Goal: Information Seeking & Learning: Learn about a topic

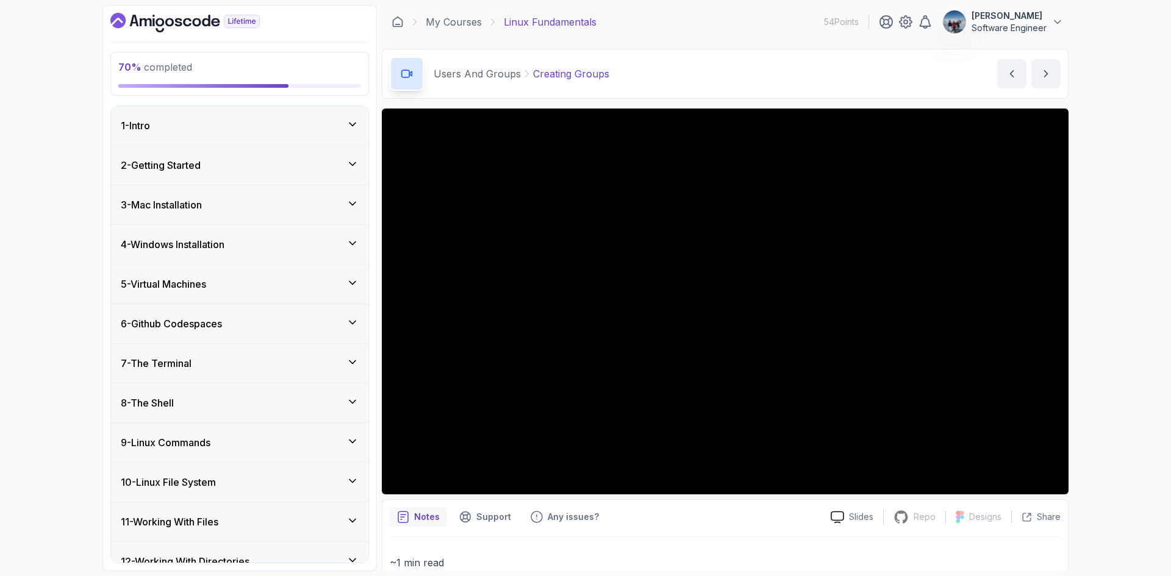
scroll to position [752, 0]
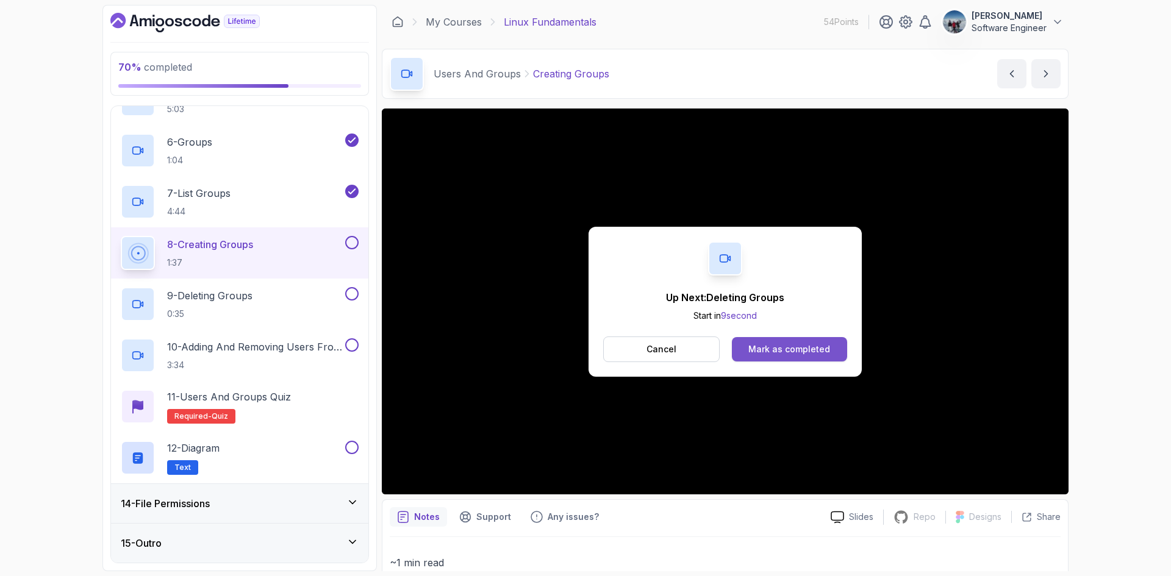
click at [764, 352] on div "Mark as completed" at bounding box center [790, 349] width 82 height 12
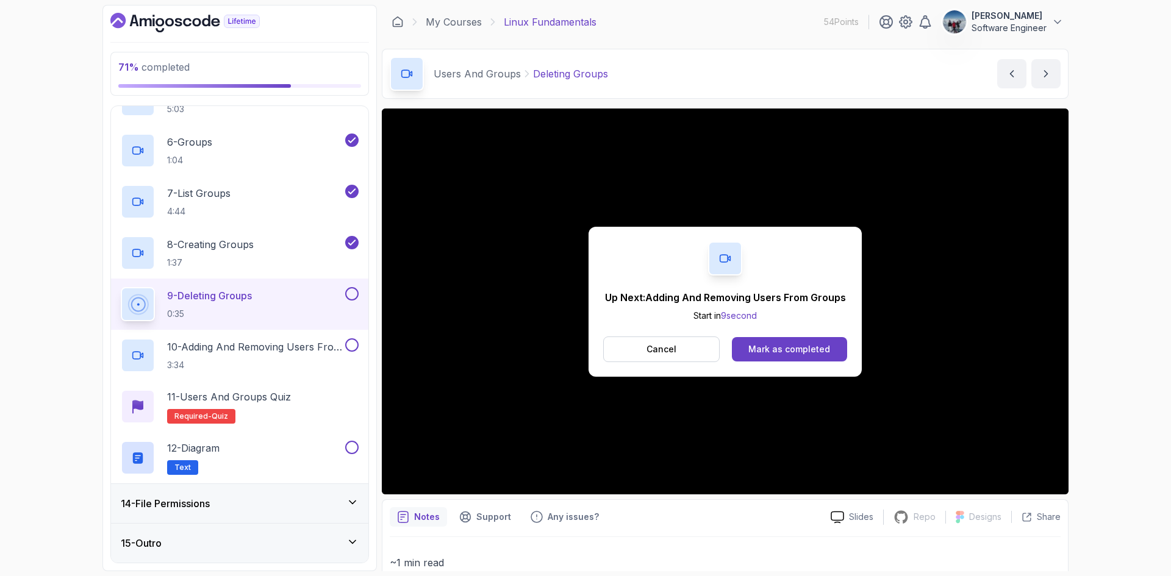
click at [764, 352] on div "Mark as completed" at bounding box center [790, 349] width 82 height 12
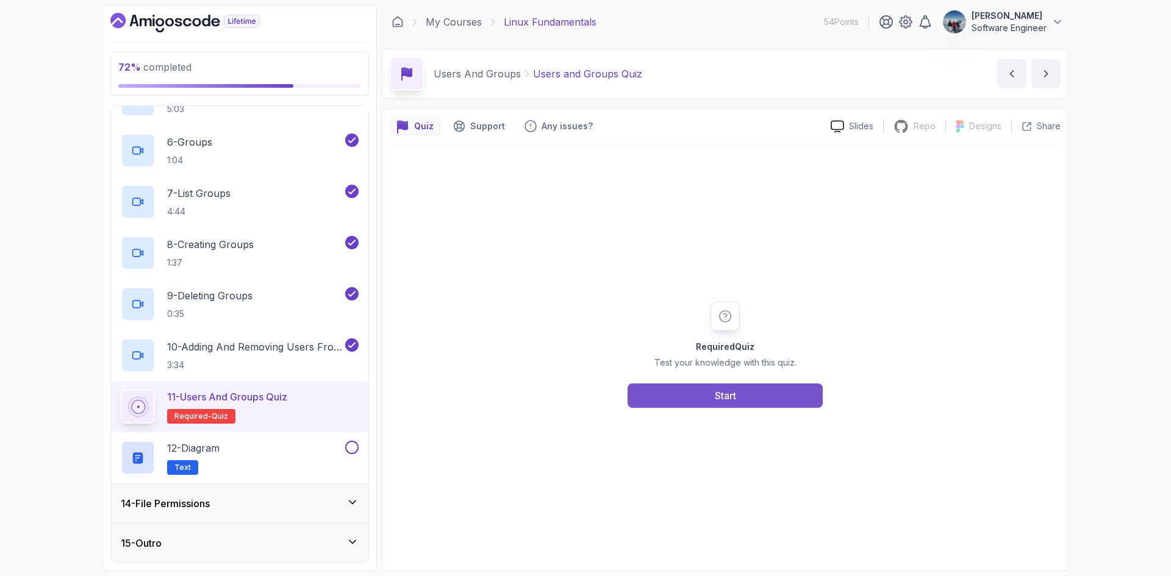
click at [747, 396] on button "Start" at bounding box center [725, 396] width 195 height 24
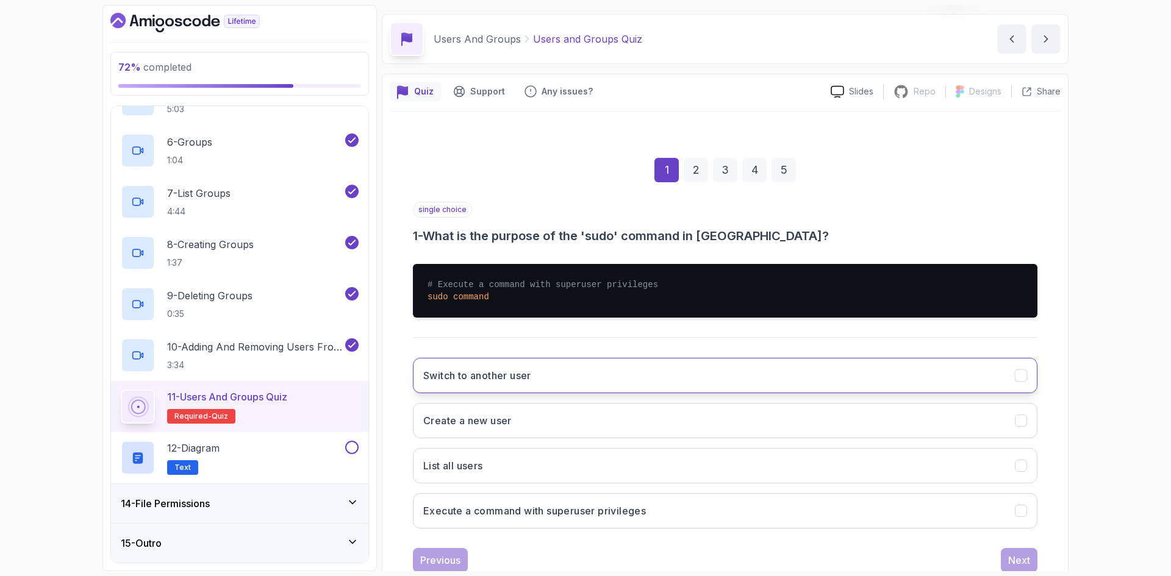
scroll to position [71, 0]
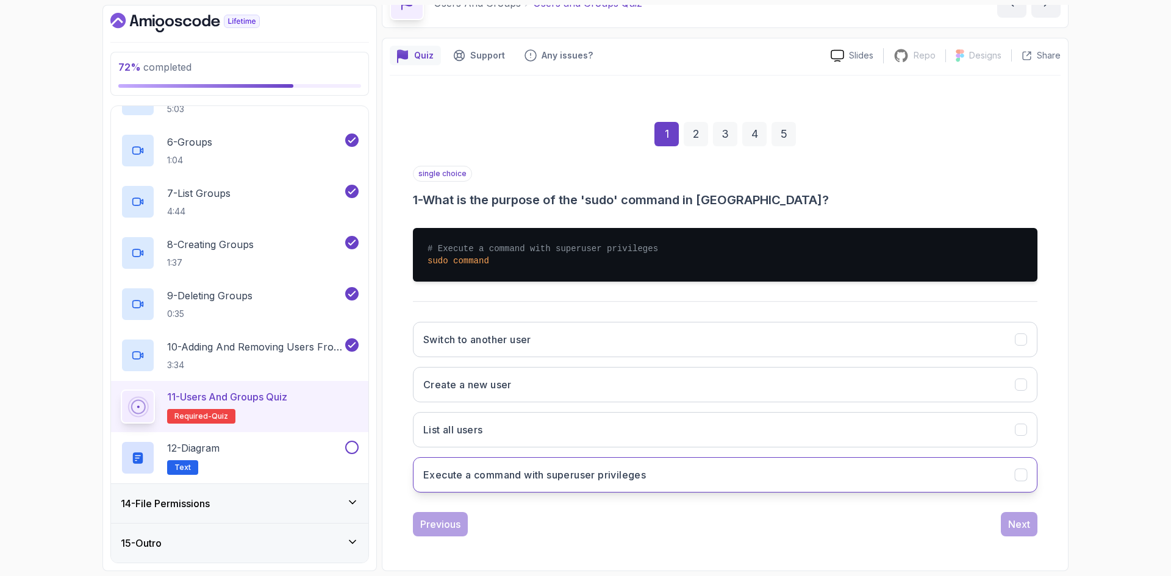
click at [568, 479] on h3 "Execute a command with superuser privileges" at bounding box center [534, 475] width 223 height 15
click at [1022, 531] on div "Next" at bounding box center [1019, 524] width 22 height 15
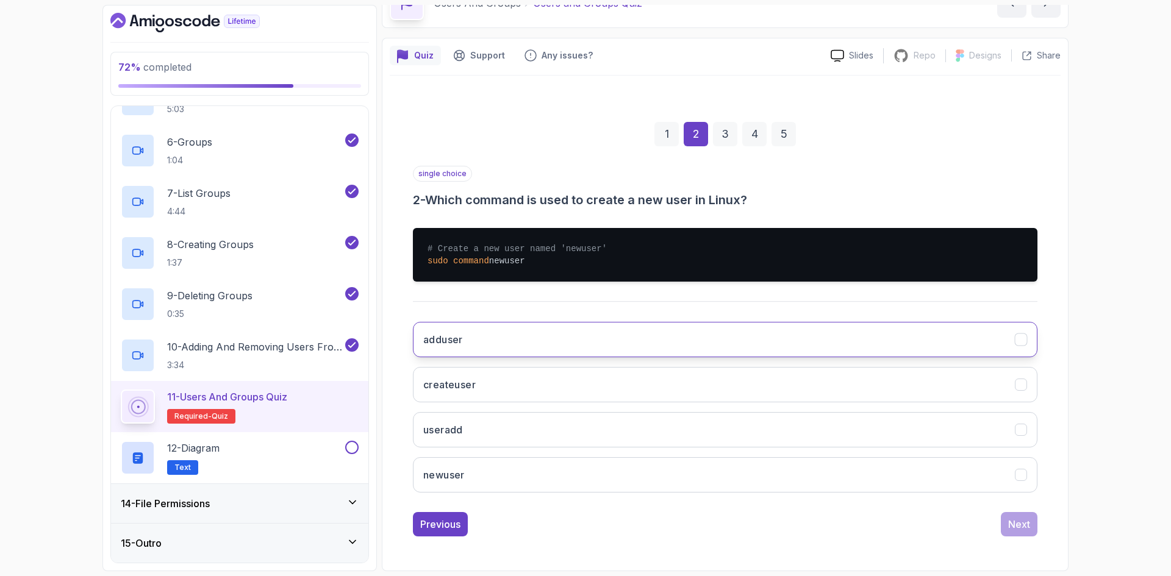
click at [443, 336] on h3 "adduser" at bounding box center [443, 339] width 40 height 15
click at [1025, 522] on div "Next" at bounding box center [1019, 524] width 22 height 15
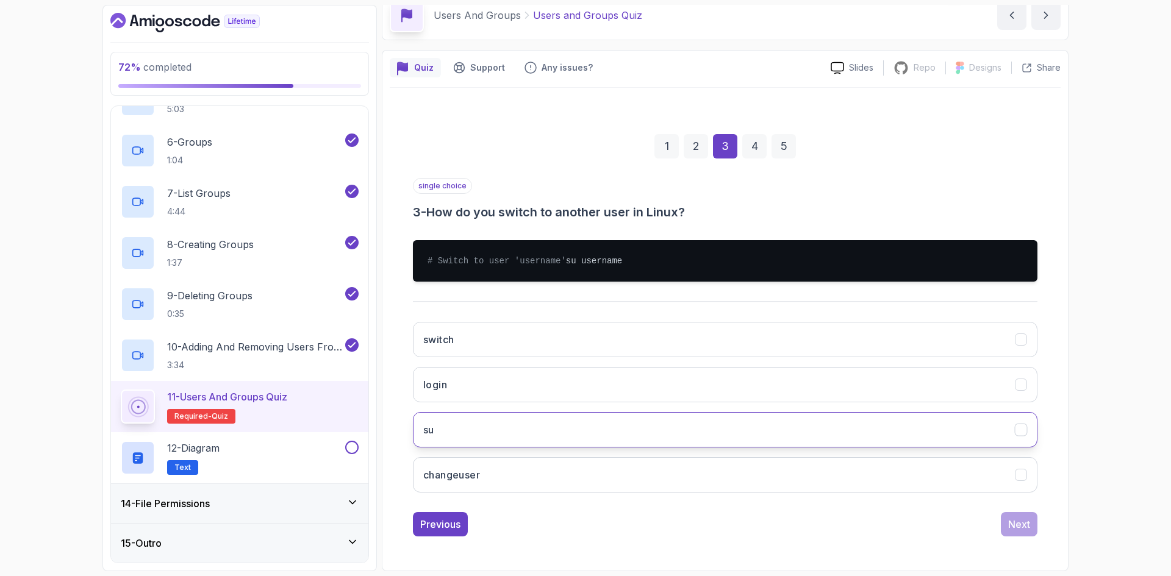
click at [506, 432] on button "su" at bounding box center [725, 429] width 625 height 35
click at [1021, 533] on button "Next" at bounding box center [1019, 524] width 37 height 24
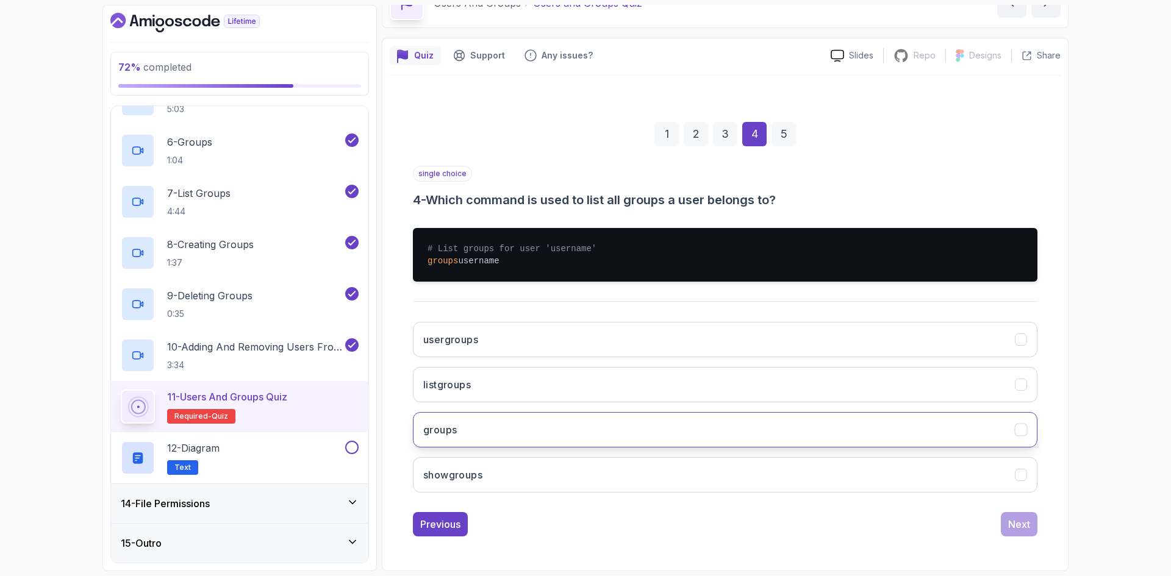
click at [624, 438] on button "groups" at bounding box center [725, 429] width 625 height 35
click at [1027, 513] on button "Next" at bounding box center [1019, 524] width 37 height 24
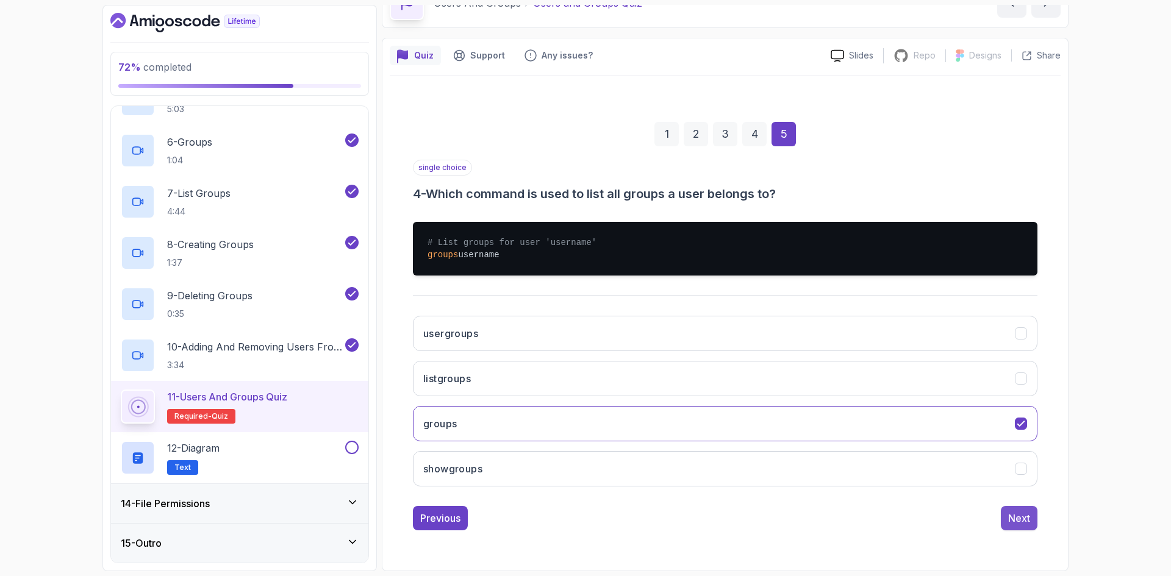
scroll to position [0, 0]
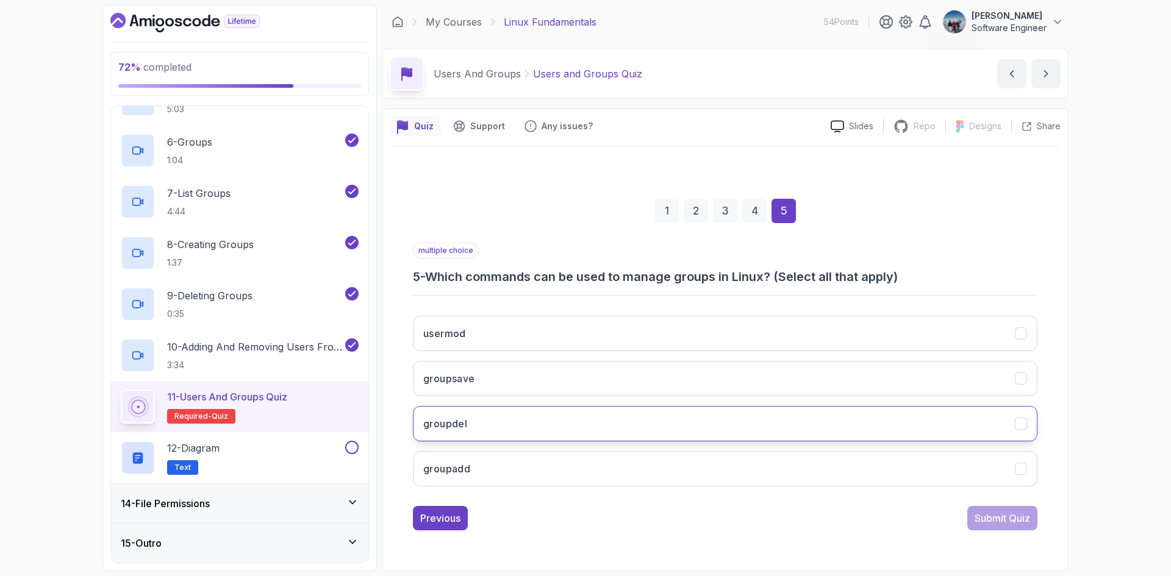
click at [1012, 420] on button "groupdel" at bounding box center [725, 423] width 625 height 35
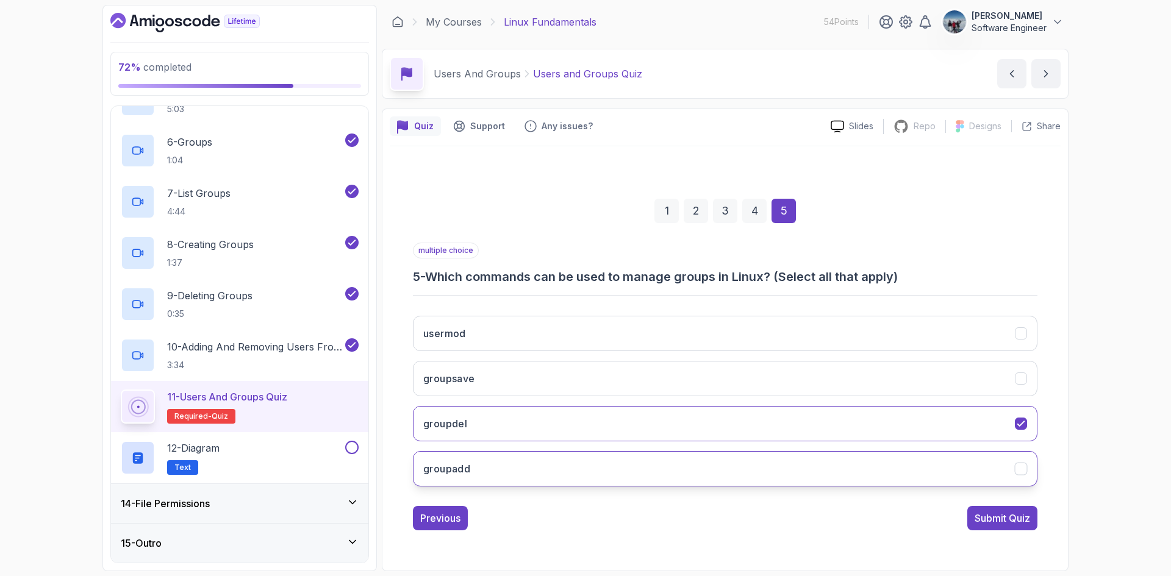
click at [1021, 464] on icon "groupadd" at bounding box center [1022, 470] width 12 height 12
click at [999, 519] on div "Submit Quiz" at bounding box center [1003, 518] width 56 height 15
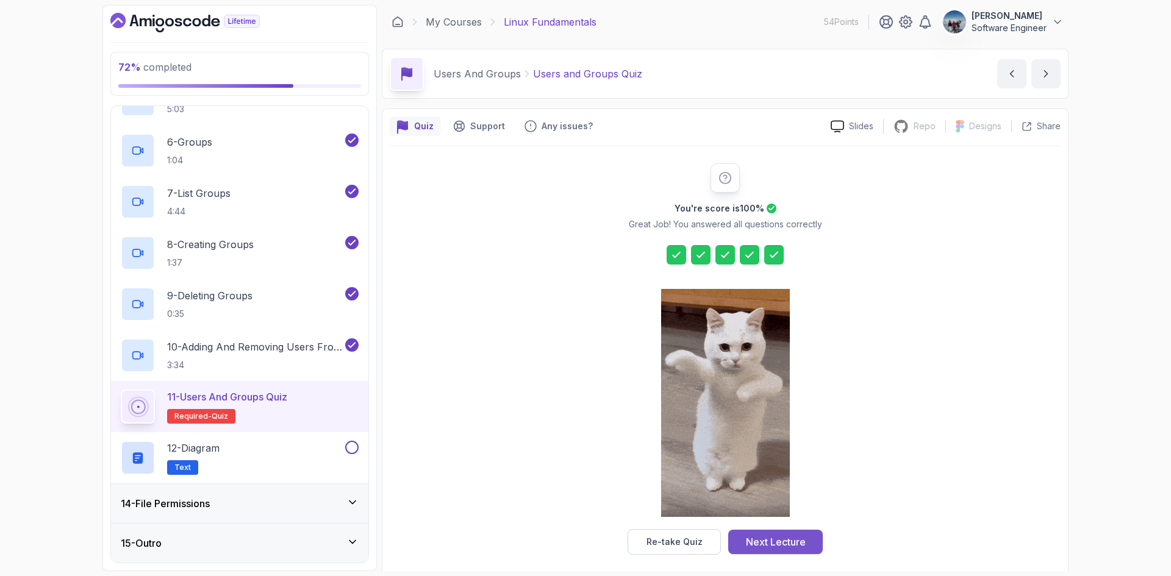
click at [796, 542] on div "Next Lecture" at bounding box center [776, 542] width 60 height 15
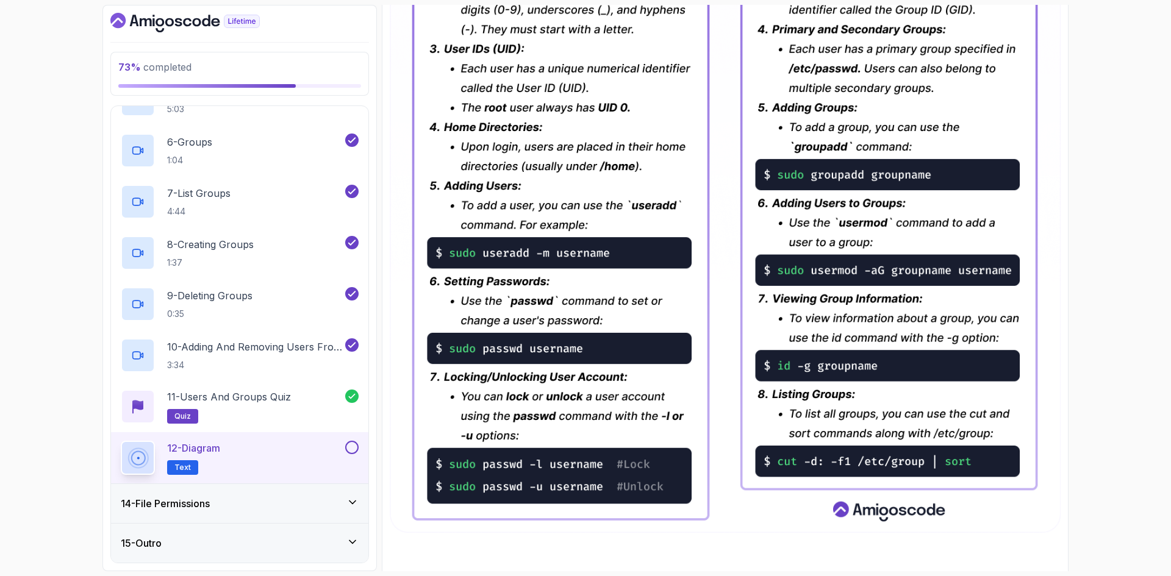
scroll to position [505, 0]
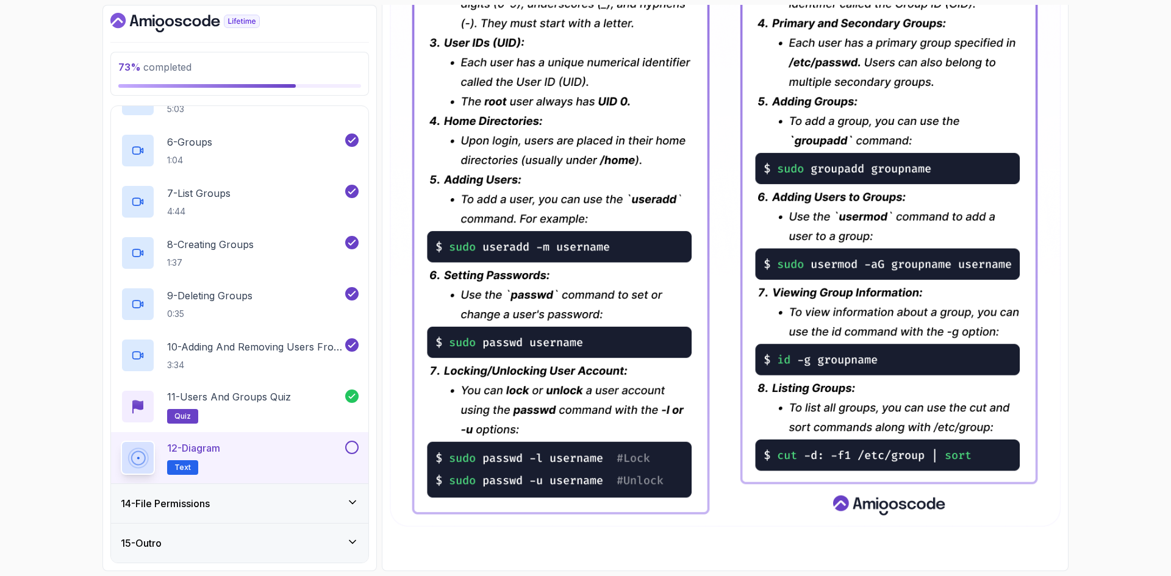
click at [354, 447] on button at bounding box center [351, 447] width 13 height 13
click at [156, 503] on h3 "14 - File Permissions" at bounding box center [165, 504] width 89 height 15
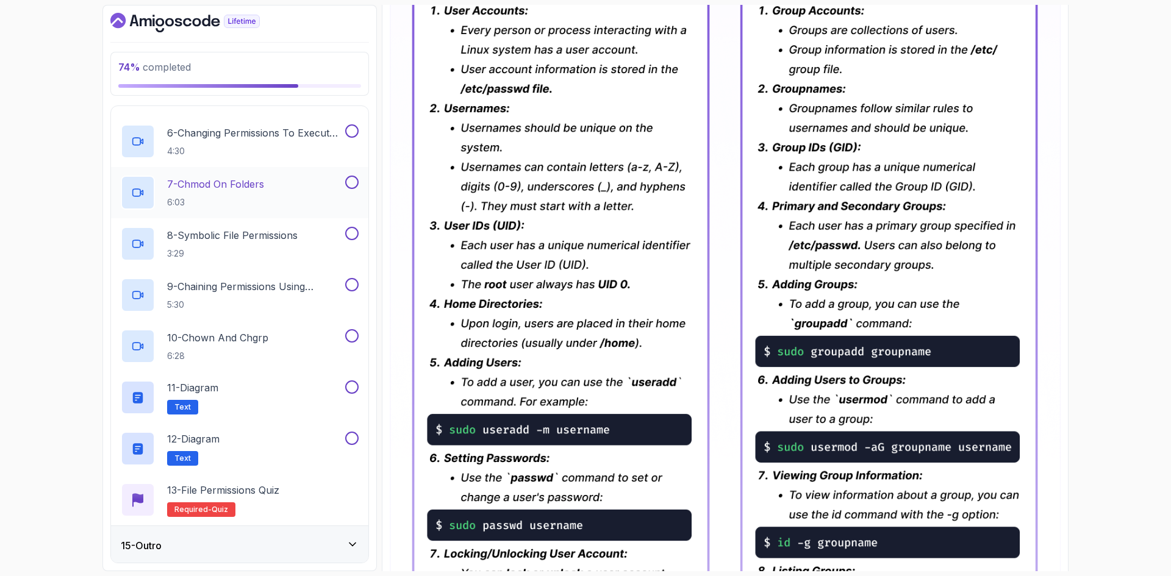
scroll to position [803, 0]
click at [142, 541] on h3 "15 - Outro" at bounding box center [141, 543] width 41 height 15
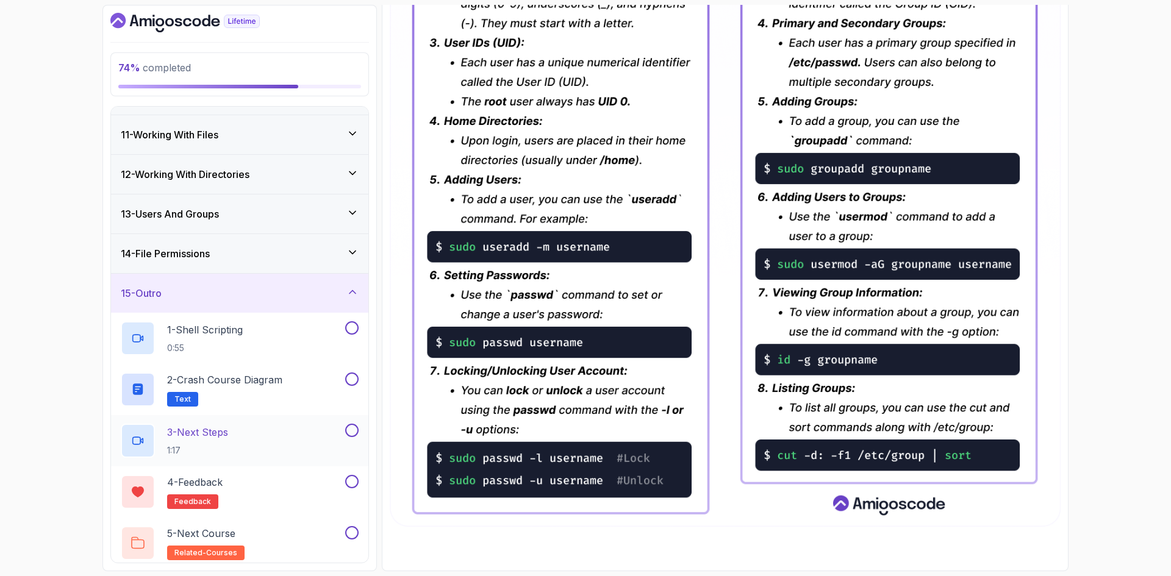
scroll to position [394, 0]
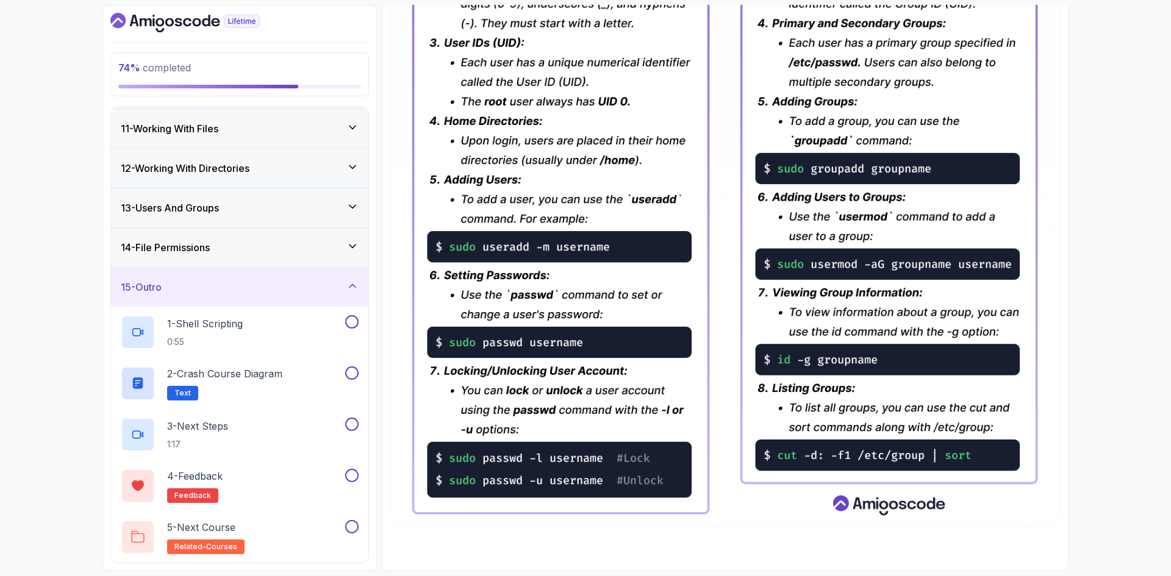
click at [154, 252] on h3 "14 - File Permissions" at bounding box center [165, 247] width 89 height 15
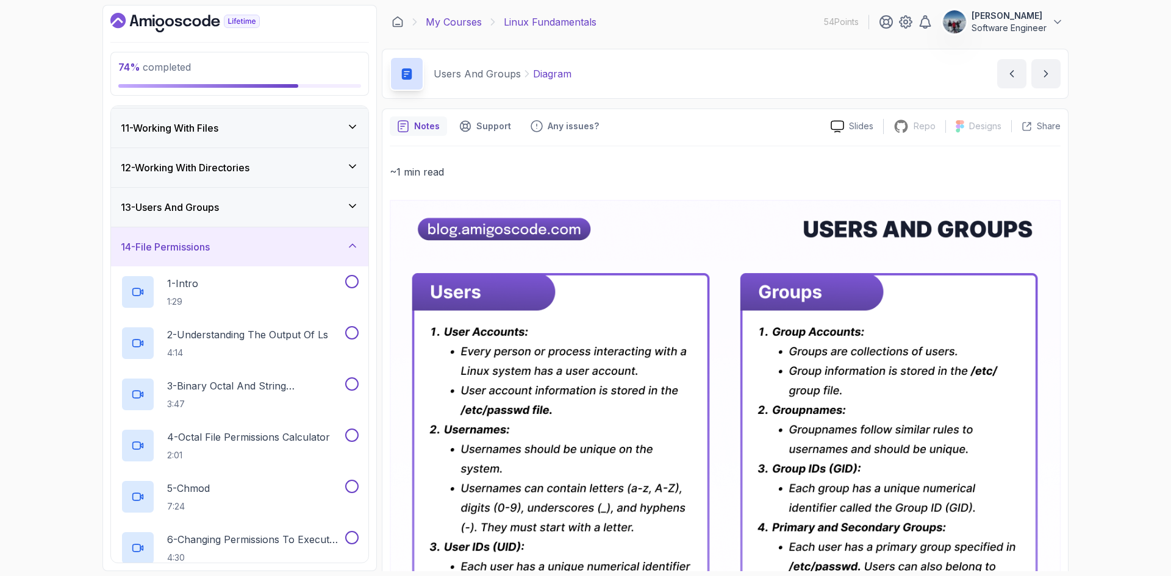
click at [449, 24] on link "My Courses" at bounding box center [454, 22] width 56 height 15
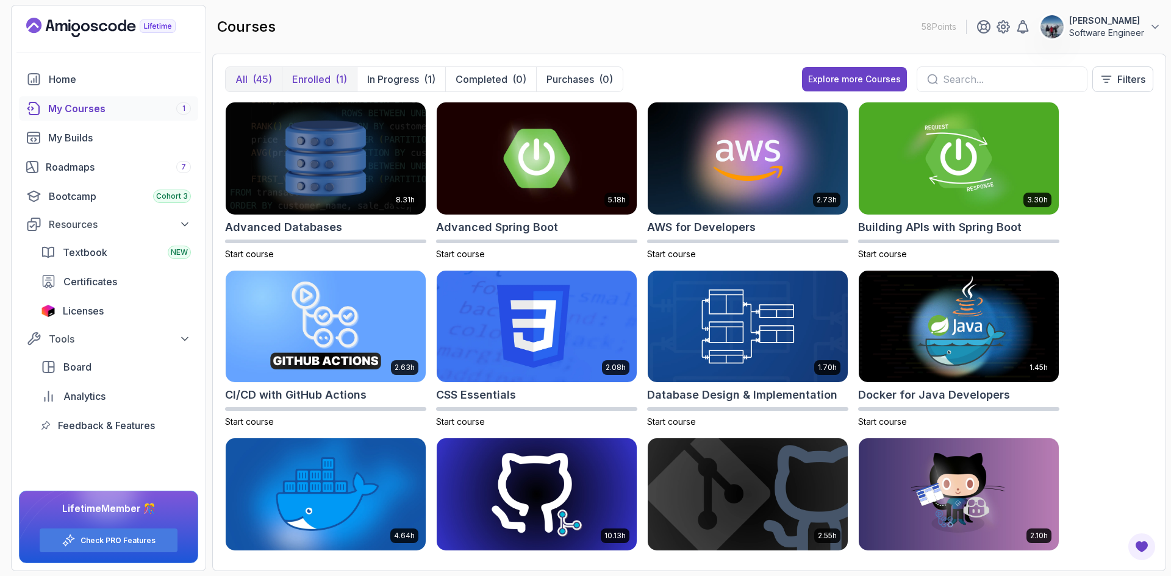
click at [308, 80] on p "Enrolled" at bounding box center [311, 79] width 38 height 15
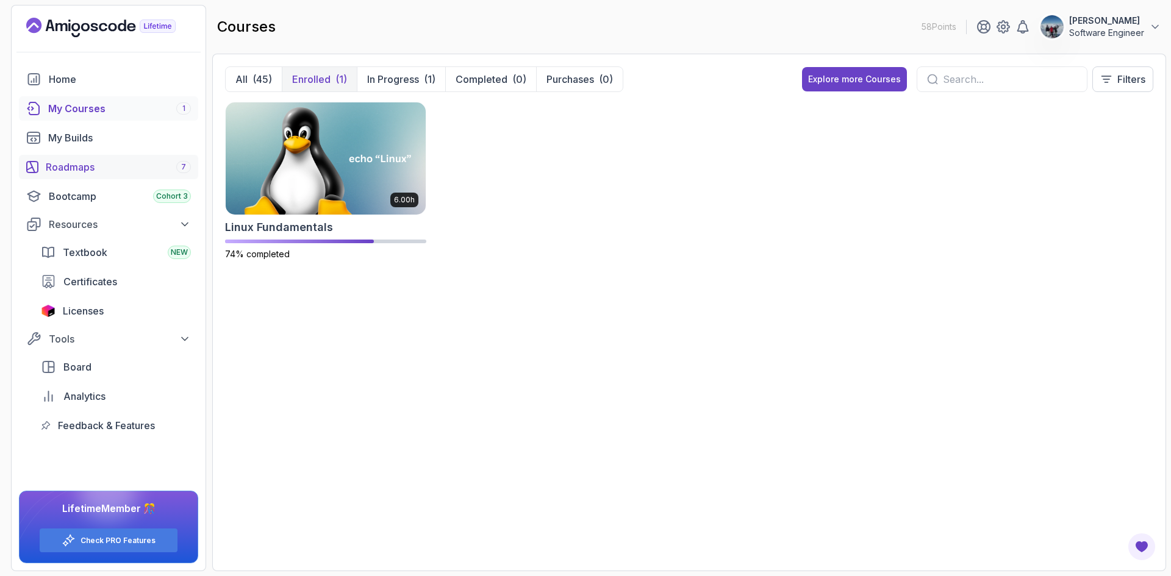
click at [82, 167] on div "Roadmaps 7" at bounding box center [118, 167] width 145 height 15
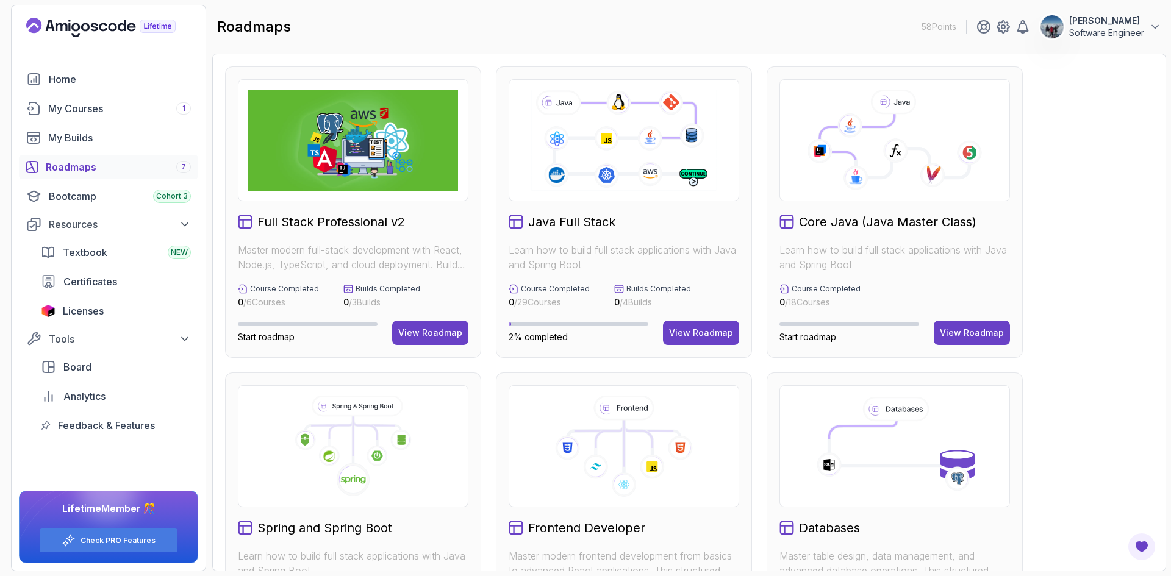
click at [1085, 347] on div "Full Stack Professional v2 Master modern full-stack development with React, Nod…" at bounding box center [689, 518] width 928 height 904
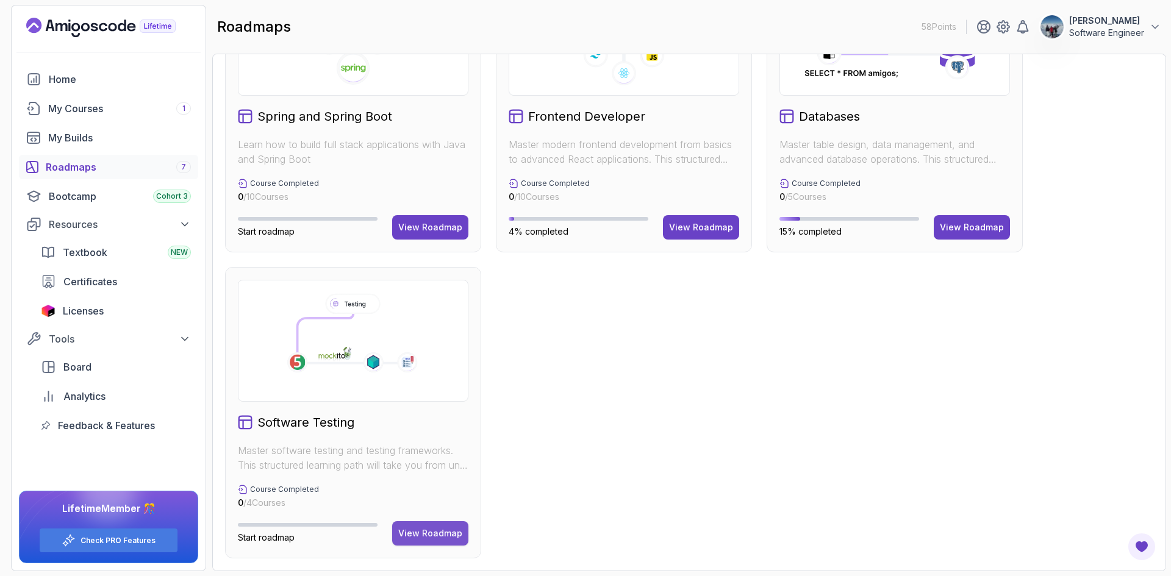
click at [418, 527] on button "View Roadmap" at bounding box center [430, 534] width 76 height 24
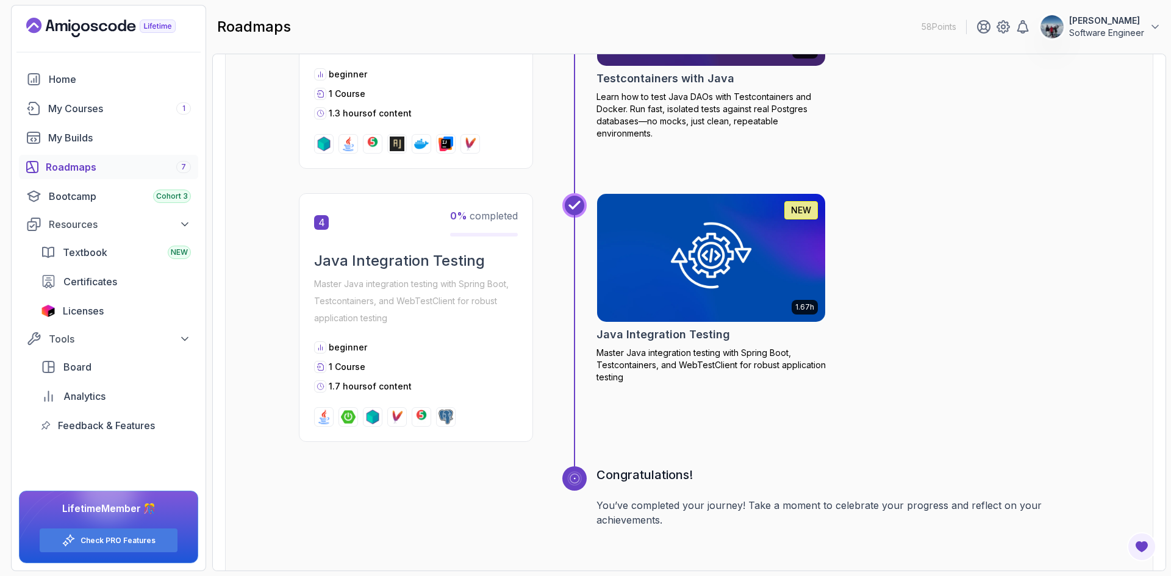
scroll to position [927, 0]
click at [57, 108] on div "My Courses 1" at bounding box center [119, 108] width 143 height 15
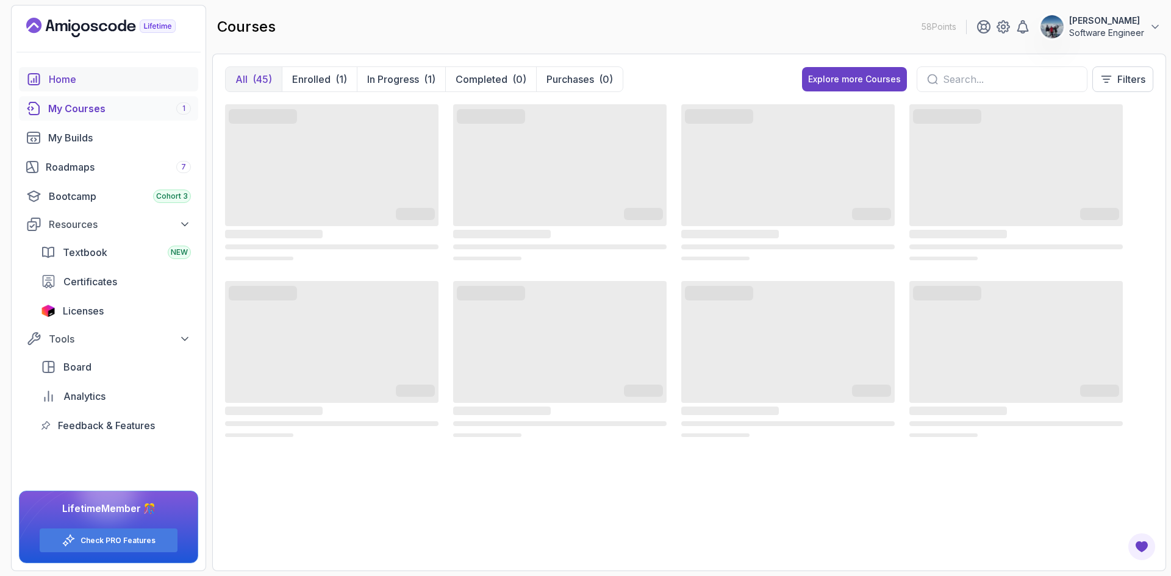
click at [62, 82] on div "Home" at bounding box center [120, 79] width 142 height 15
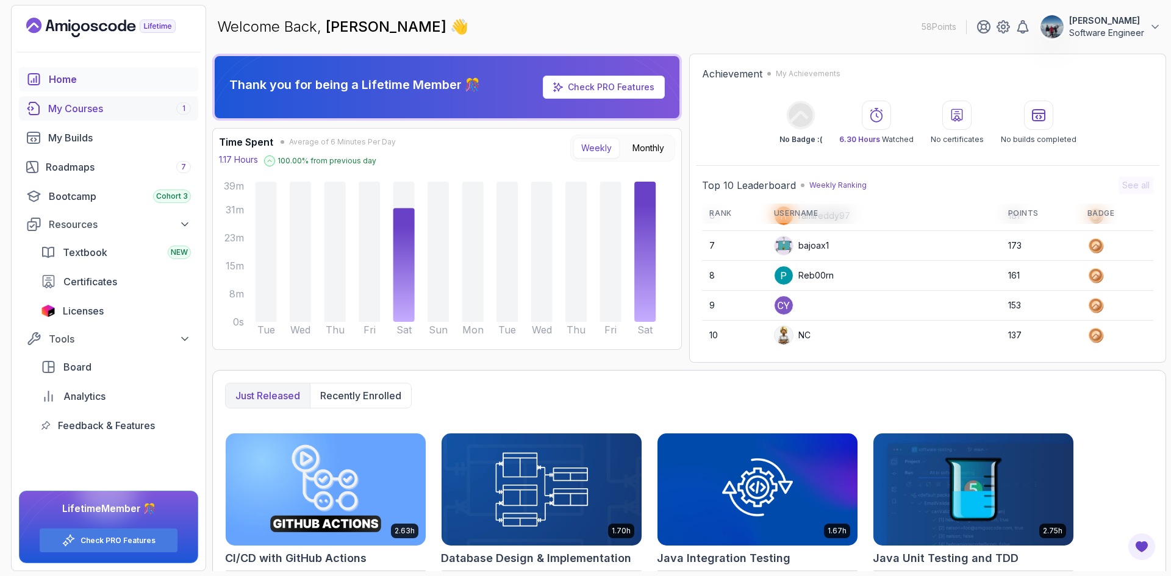
click at [87, 111] on div "My Courses 1" at bounding box center [119, 108] width 143 height 15
